Goal: Task Accomplishment & Management: Complete application form

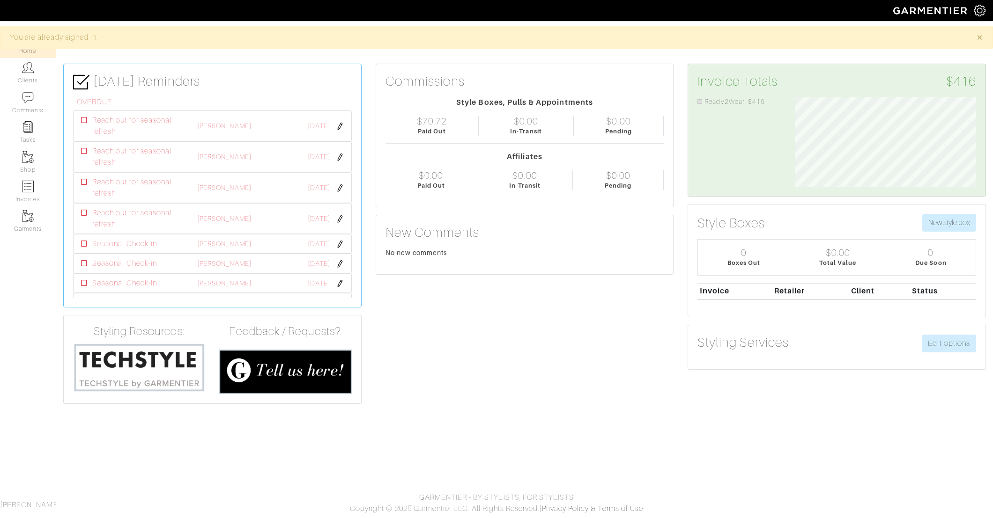
scroll to position [90, 195]
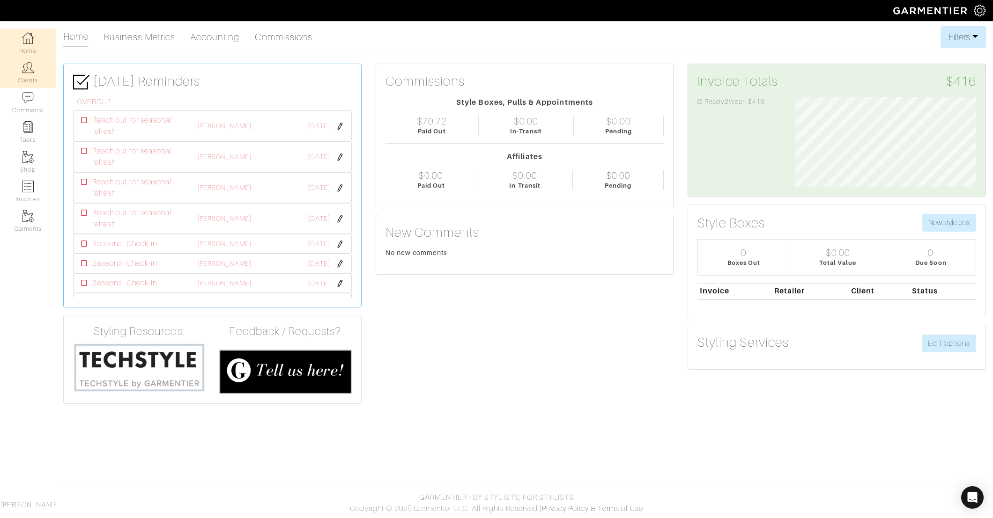
click at [27, 73] on img at bounding box center [28, 68] width 12 height 12
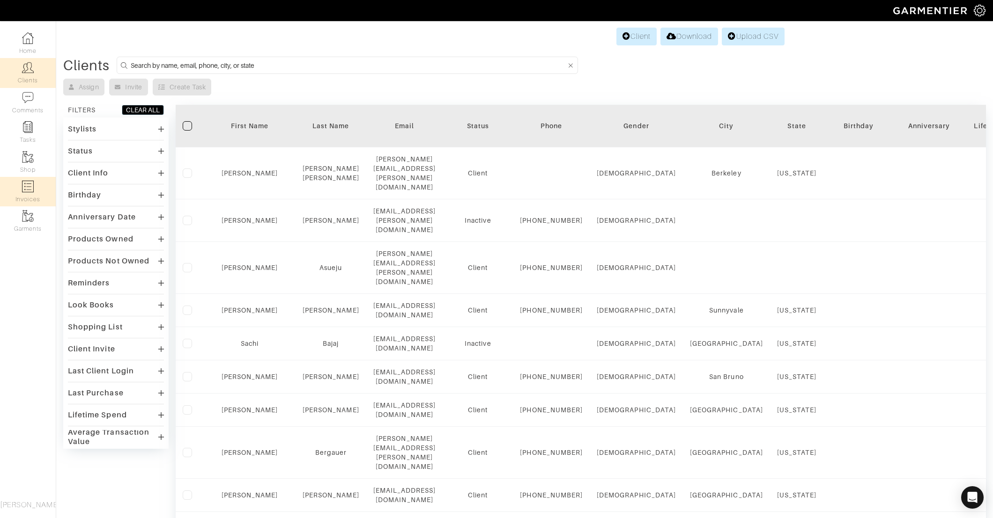
click at [30, 191] on img at bounding box center [28, 187] width 12 height 12
select select
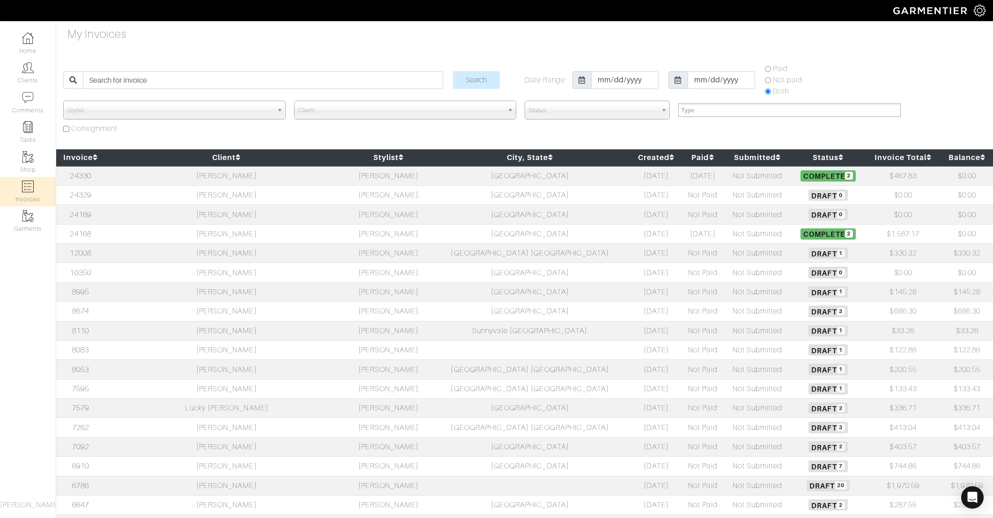
click at [194, 177] on td "[PERSON_NAME]" at bounding box center [226, 176] width 243 height 20
select select
click at [29, 53] on link "Home" at bounding box center [28, 44] width 56 height 30
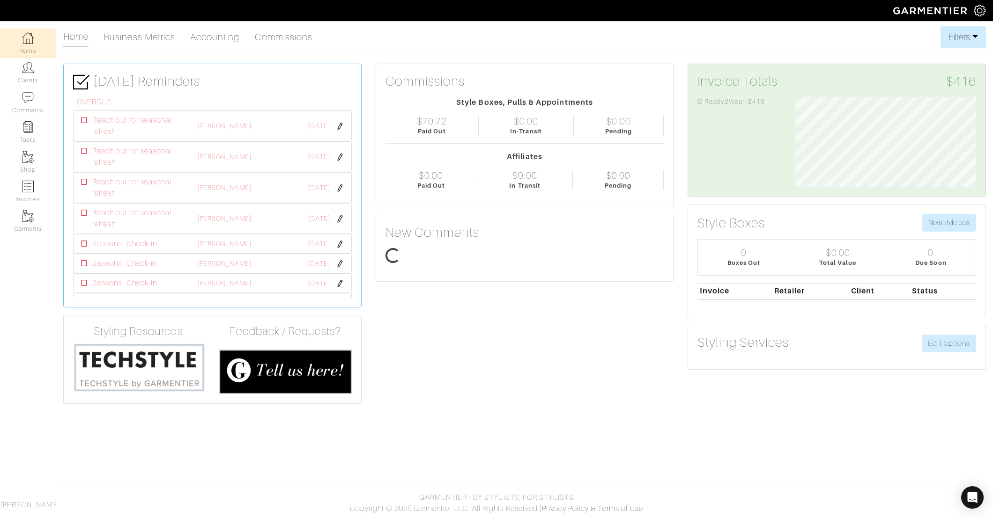
scroll to position [90, 195]
click at [942, 217] on button "New style box" at bounding box center [949, 223] width 54 height 18
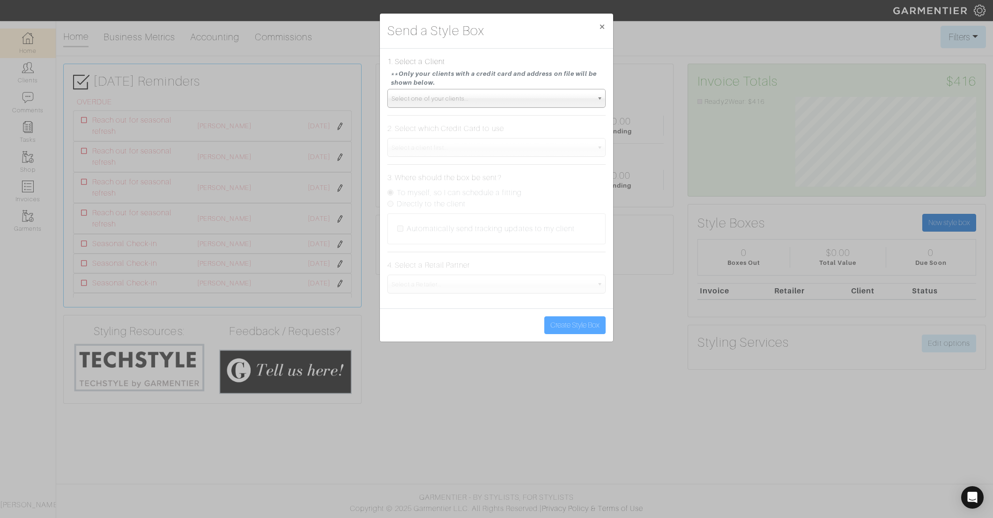
click at [471, 97] on span "Select one of your clients..." at bounding box center [492, 98] width 201 height 19
type input "andie"
click at [437, 126] on li "Andie Sobrato" at bounding box center [497, 129] width 214 height 12
select select "andie-sobrato"
click at [390, 204] on input "Directly to the client" at bounding box center [390, 204] width 6 height 6
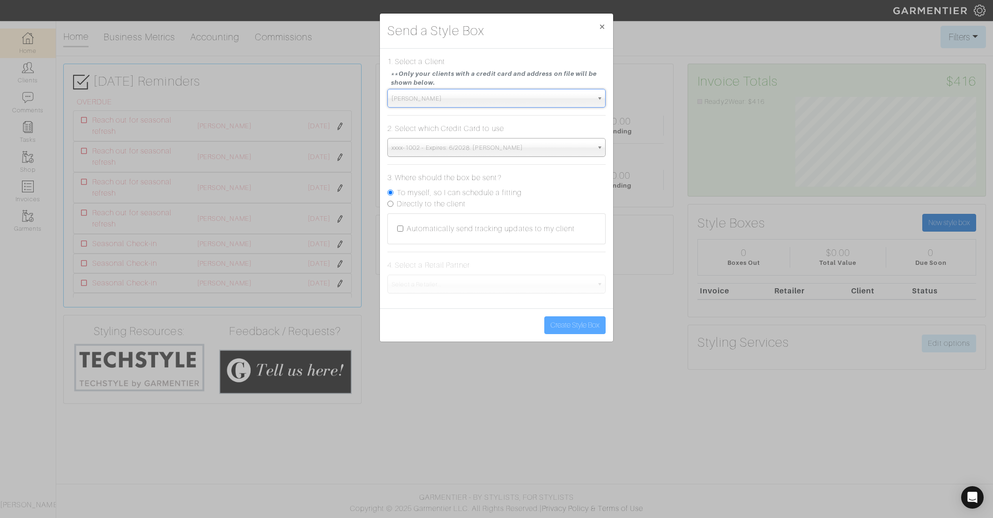
radio input "true"
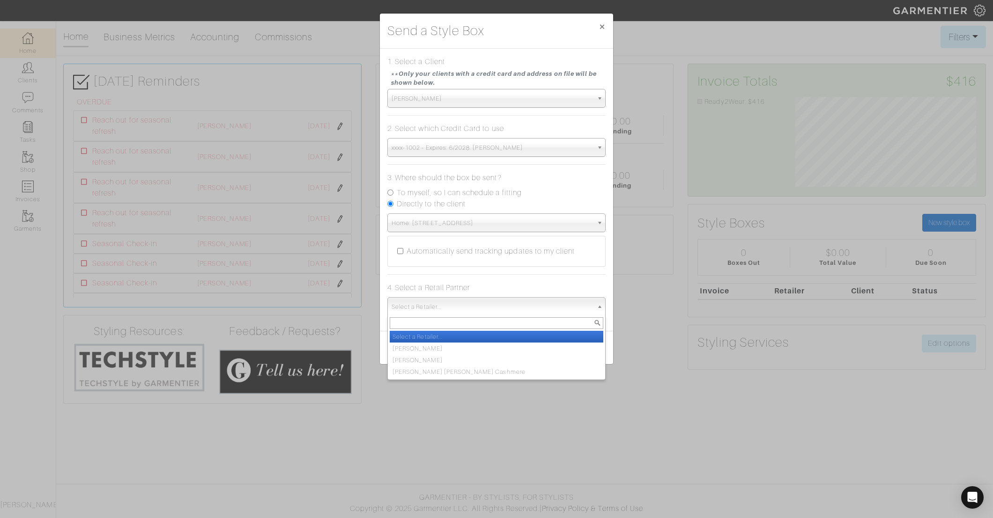
click at [439, 305] on span "Select a Retailer..." at bounding box center [492, 307] width 201 height 19
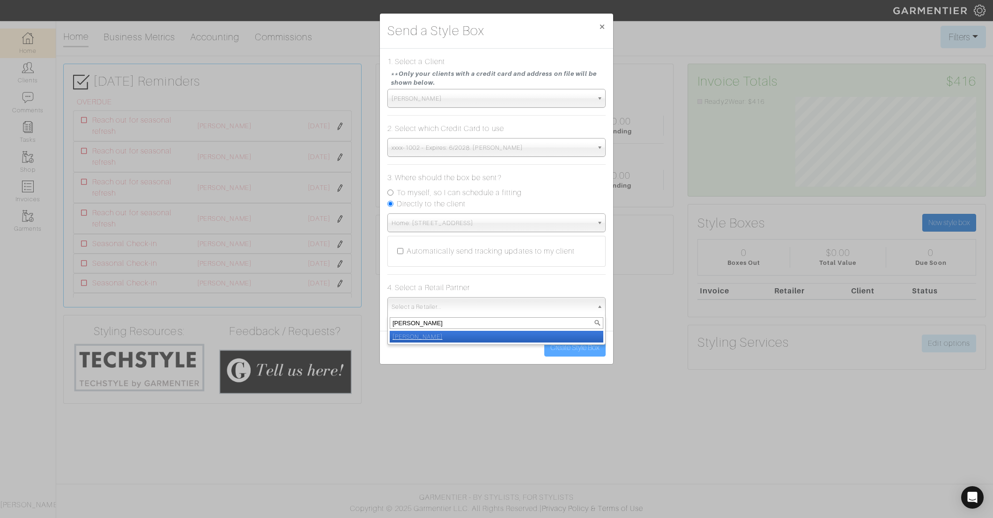
type input "vince"
click at [401, 337] on em "[PERSON_NAME]" at bounding box center [417, 336] width 50 height 7
select select "19"
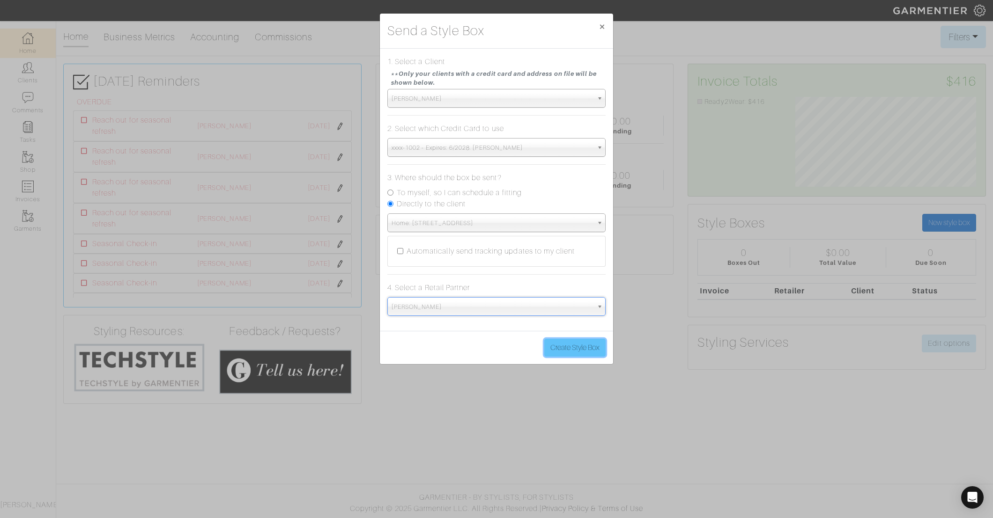
click at [585, 346] on button "Create Style Box" at bounding box center [574, 348] width 61 height 18
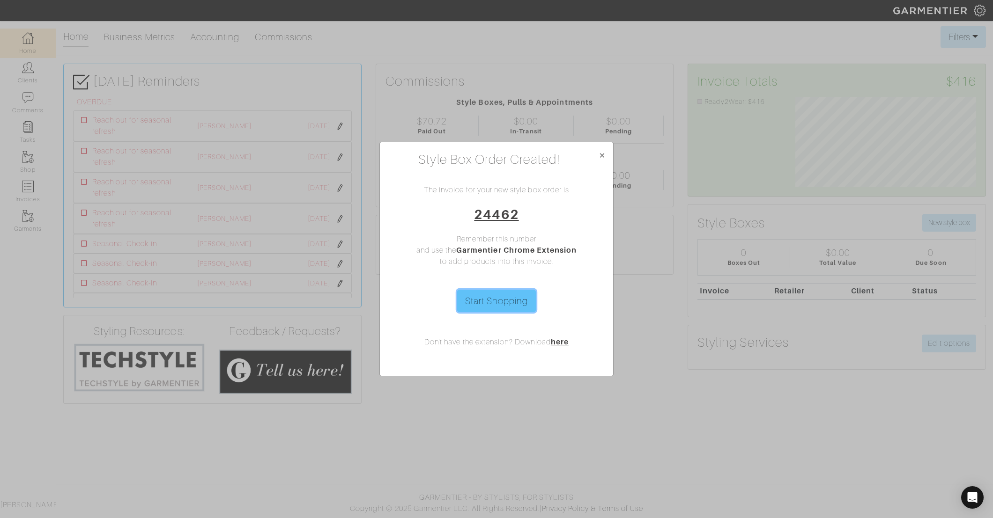
click at [491, 301] on link "Start Shopping" at bounding box center [496, 301] width 79 height 22
click at [602, 155] on span "×" at bounding box center [602, 155] width 7 height 13
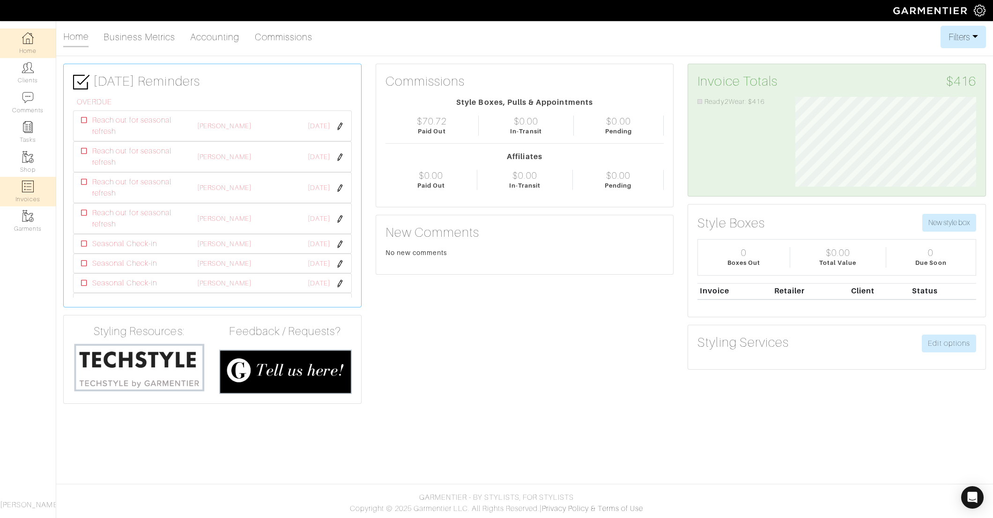
click at [23, 195] on link "Invoices" at bounding box center [28, 192] width 56 height 30
select select
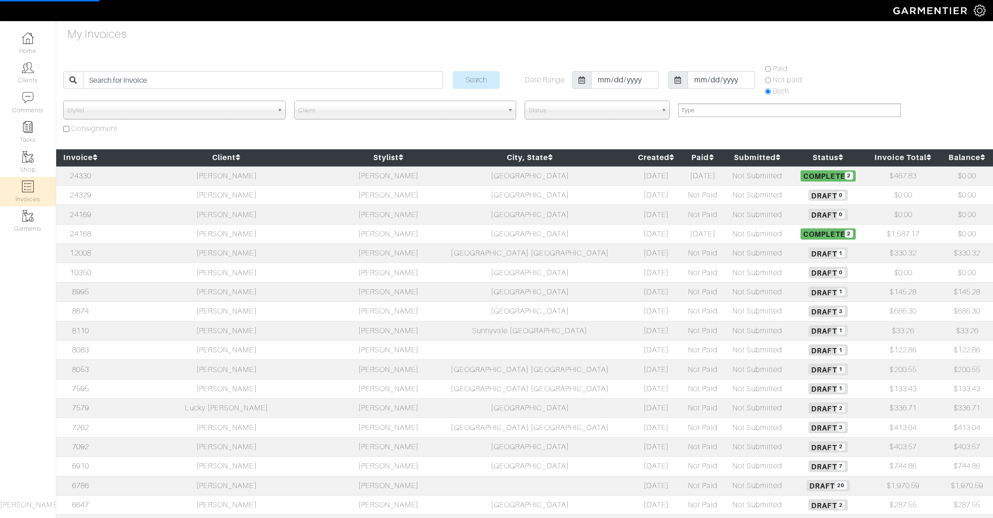
select select
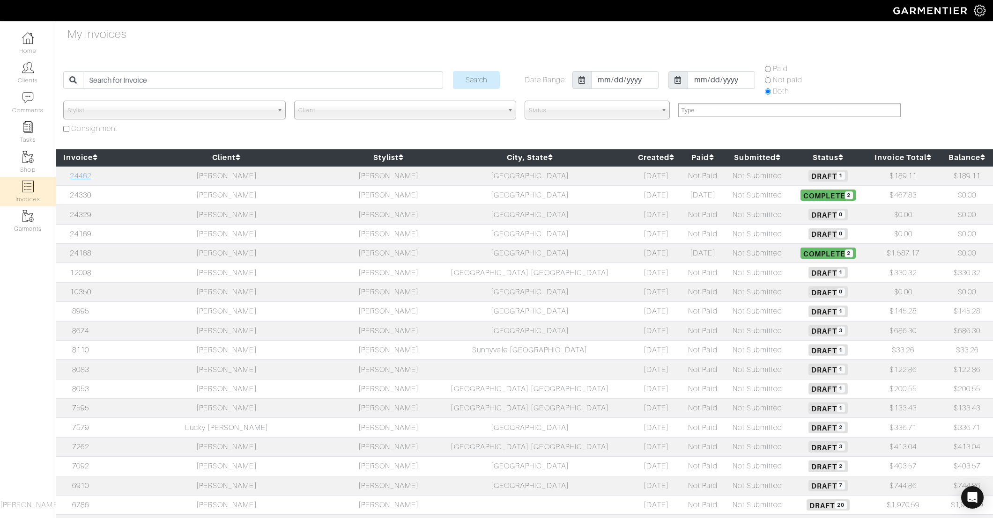
click at [86, 173] on link "24462" at bounding box center [80, 176] width 21 height 8
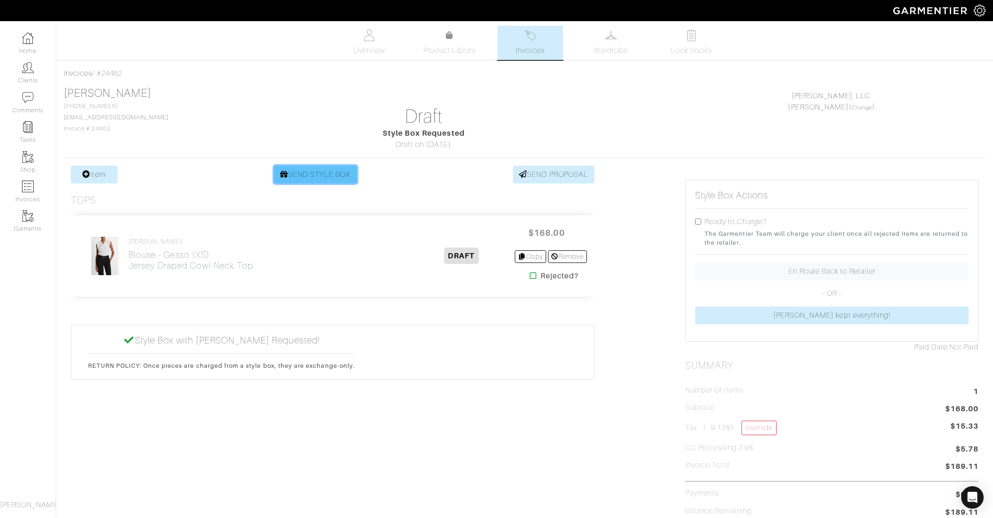
click at [313, 167] on link "SEND STYLE BOX" at bounding box center [315, 175] width 83 height 18
